Goal: Transaction & Acquisition: Obtain resource

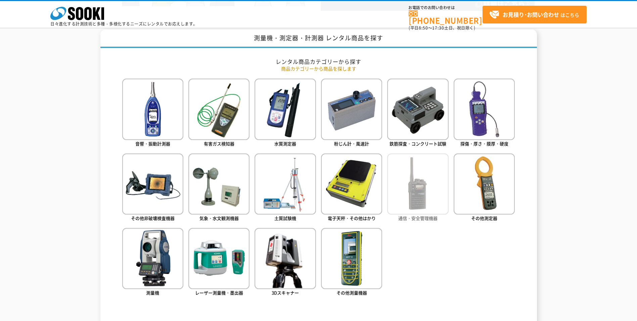
scroll to position [269, 0]
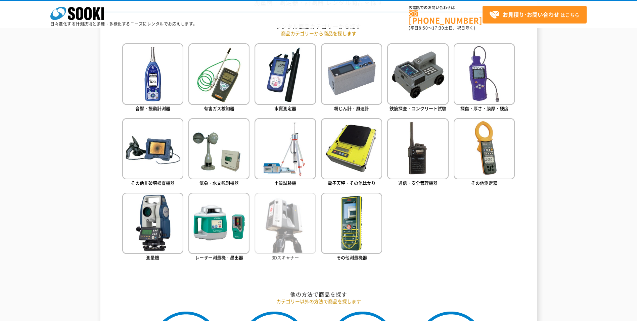
scroll to position [336, 0]
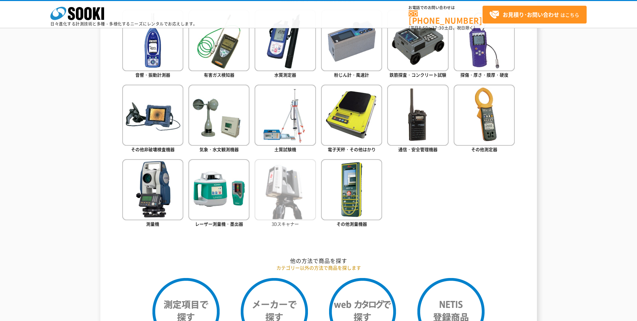
click at [288, 187] on img at bounding box center [285, 189] width 61 height 61
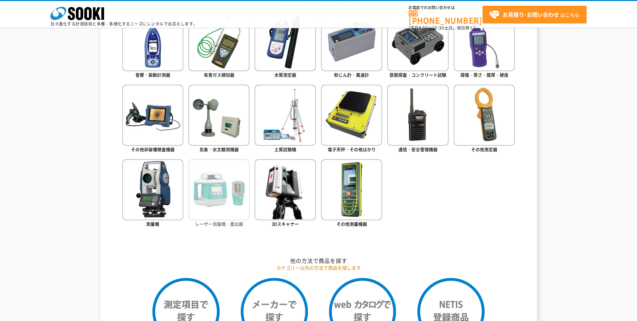
click at [202, 205] on img at bounding box center [219, 189] width 61 height 61
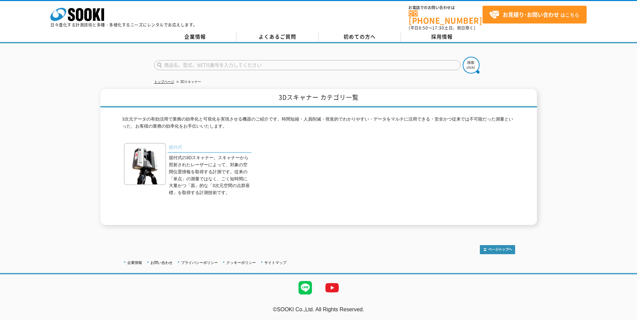
click at [171, 144] on link "据付式" at bounding box center [210, 148] width 84 height 10
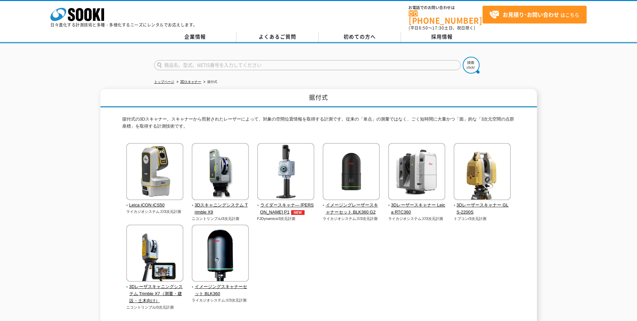
scroll to position [34, 0]
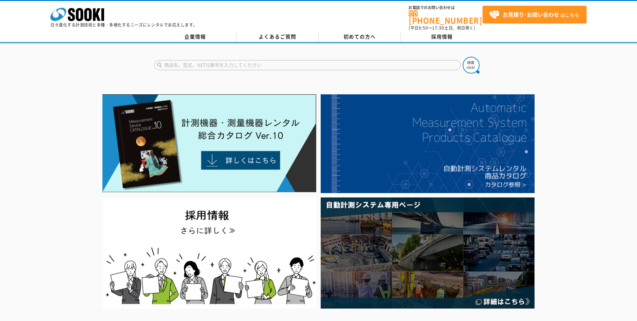
click at [217, 63] on input "text" at bounding box center [307, 65] width 307 height 10
type input "あ"
type input "avia"
click at [469, 64] on img at bounding box center [471, 65] width 17 height 17
